Goal: Task Accomplishment & Management: Complete application form

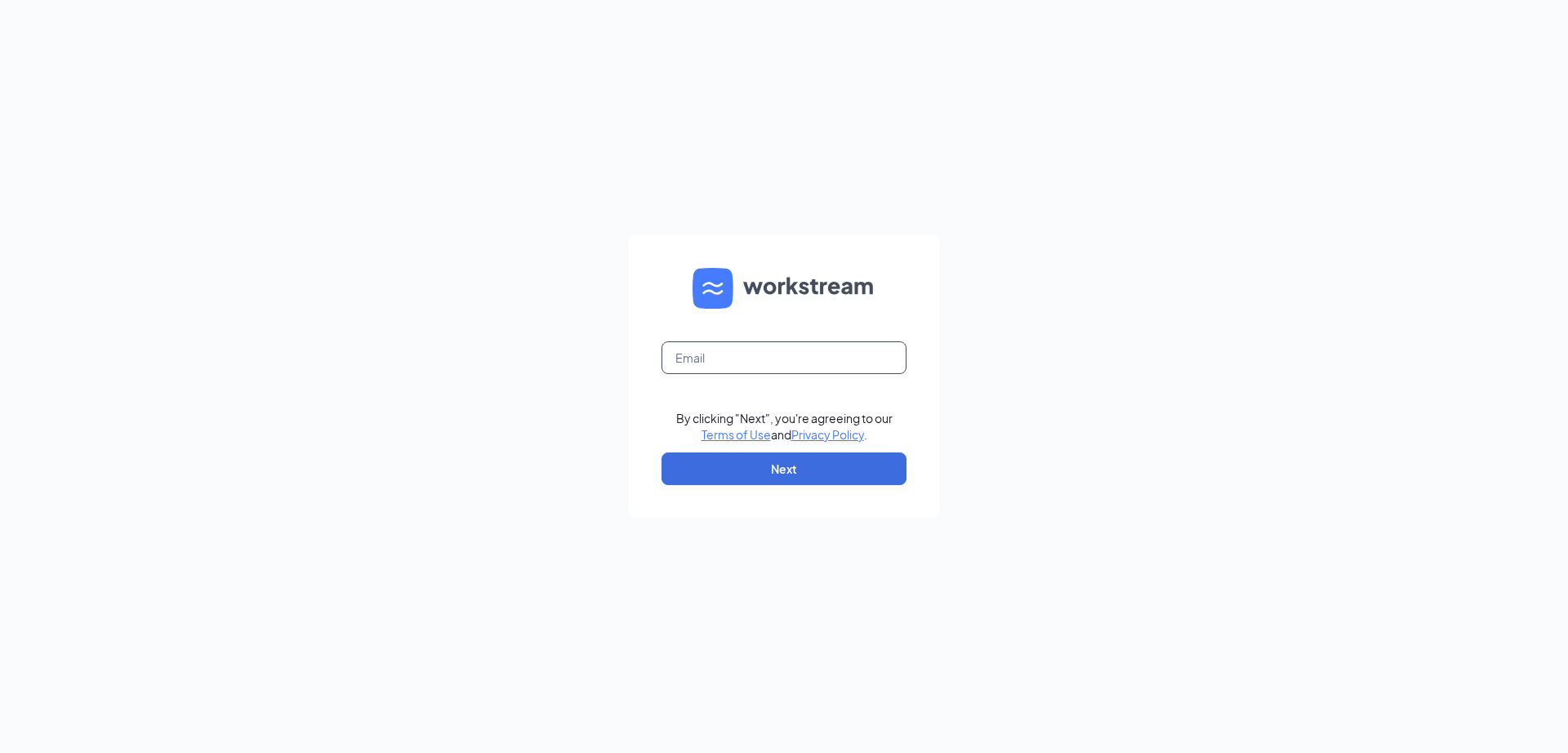
click at [746, 362] on input "text" at bounding box center [784, 357] width 245 height 33
type input "[EMAIL_ADDRESS][DOMAIN_NAME]"
click at [711, 445] on form "[EMAIL_ADDRESS][DOMAIN_NAME] By clicking "Next", you're agreeing to our Terms o…" at bounding box center [784, 376] width 310 height 282
click at [712, 473] on button "Next" at bounding box center [784, 469] width 245 height 33
